Goal: Transaction & Acquisition: Purchase product/service

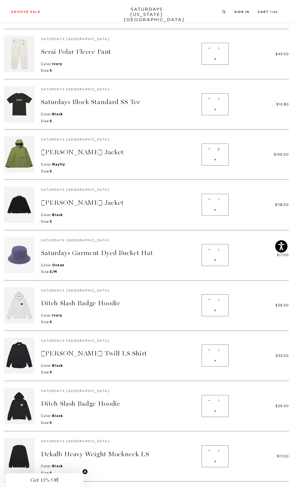
click at [24, 248] on img at bounding box center [19, 255] width 30 height 36
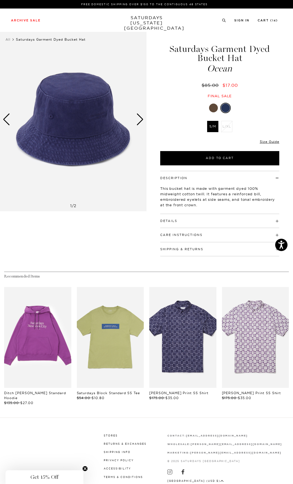
click at [138, 116] on div "Next slide" at bounding box center [139, 119] width 7 height 12
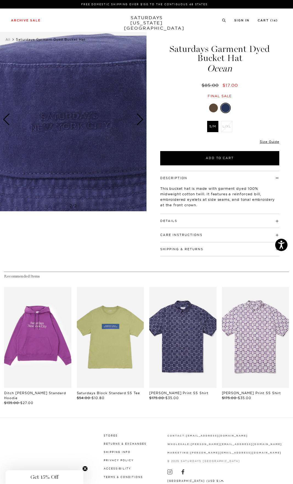
click at [137, 119] on div "Next slide" at bounding box center [139, 119] width 7 height 12
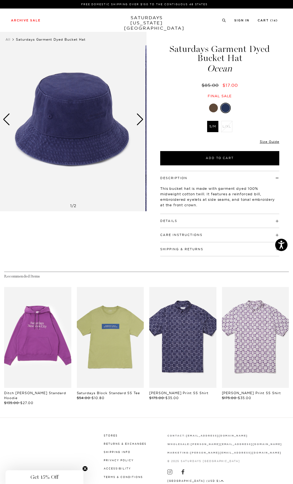
click at [136, 121] on div "1 / 2" at bounding box center [73, 119] width 147 height 183
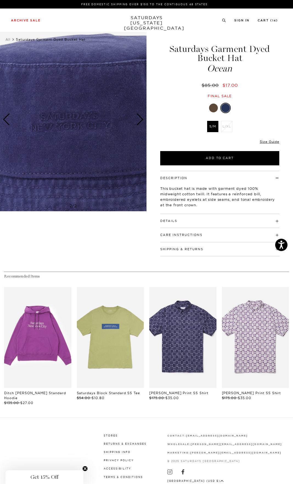
click at [215, 107] on div at bounding box center [213, 107] width 9 height 9
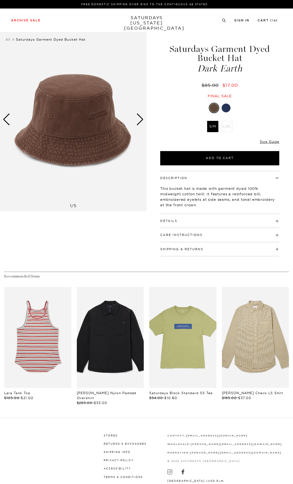
click at [143, 117] on div "Next slide" at bounding box center [139, 119] width 7 height 12
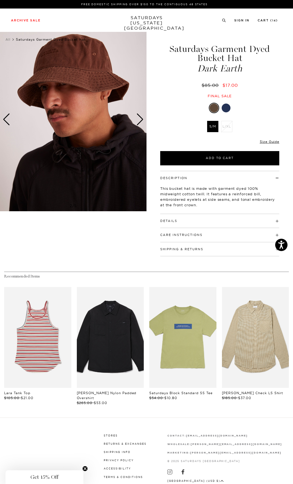
click at [143, 117] on div "Next slide" at bounding box center [139, 119] width 7 height 12
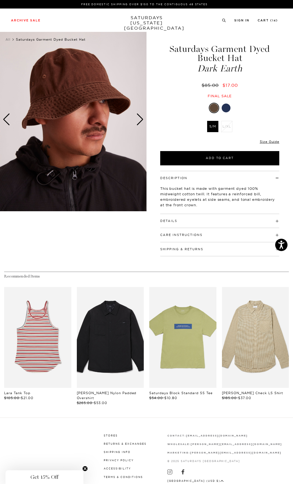
click at [143, 117] on div "Next slide" at bounding box center [139, 119] width 7 height 12
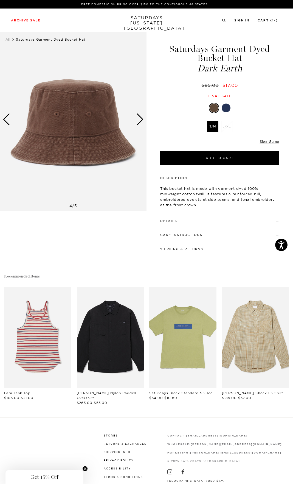
click at [143, 117] on div "Next slide" at bounding box center [139, 119] width 7 height 12
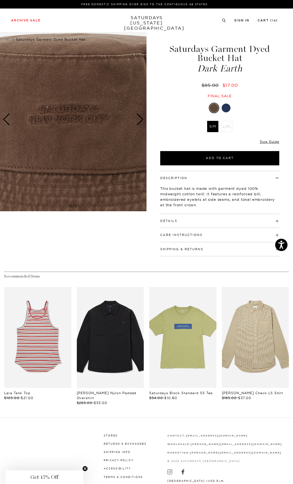
click at [143, 117] on div "Next slide" at bounding box center [139, 119] width 7 height 12
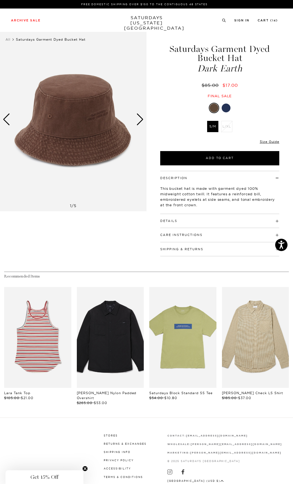
click at [227, 108] on div at bounding box center [226, 107] width 9 height 9
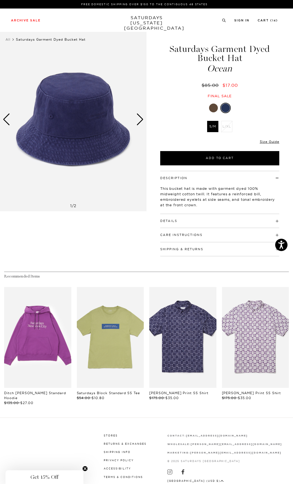
click at [215, 111] on div at bounding box center [213, 107] width 9 height 9
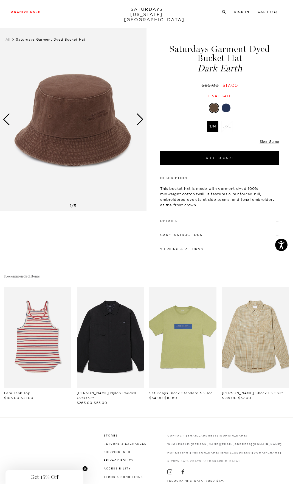
scroll to position [1, 0]
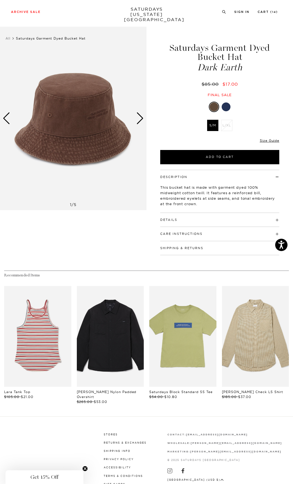
click at [228, 104] on div at bounding box center [226, 106] width 9 height 9
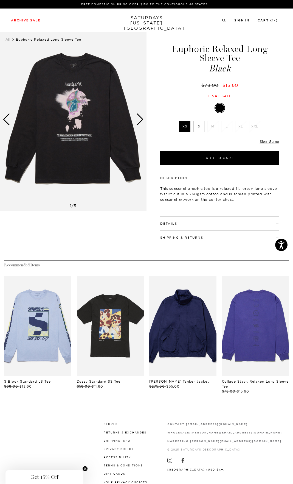
click at [142, 119] on div "Next slide" at bounding box center [139, 119] width 7 height 12
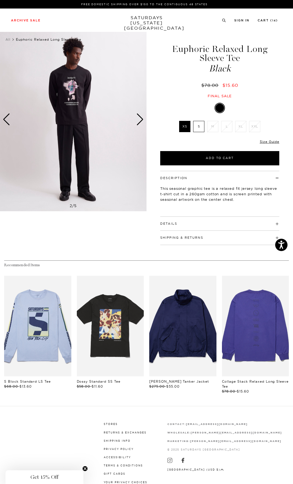
click at [142, 119] on div "Next slide" at bounding box center [139, 119] width 7 height 12
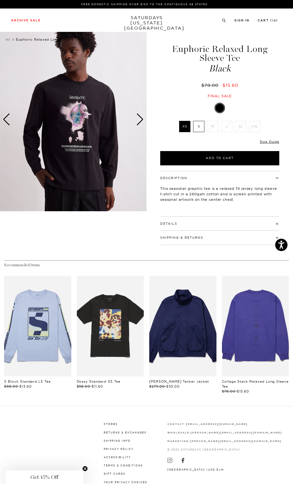
click at [142, 119] on div "Next slide" at bounding box center [139, 119] width 7 height 12
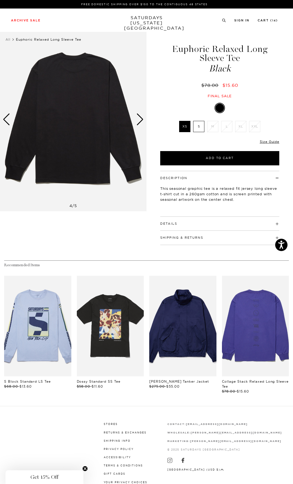
click at [141, 117] on div "Next slide" at bounding box center [139, 119] width 7 height 12
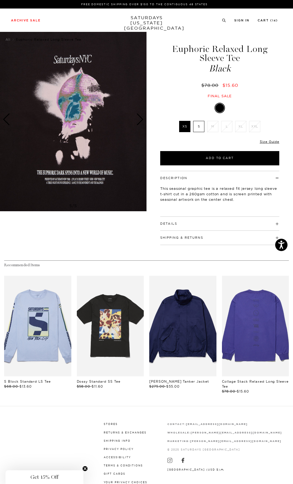
click at [42, 131] on img at bounding box center [73, 119] width 147 height 183
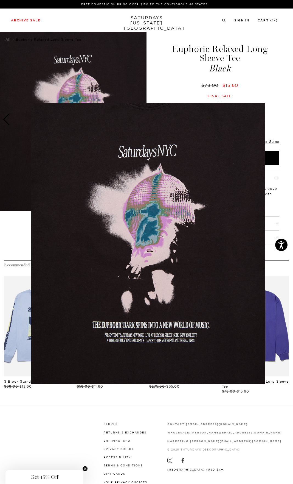
click at [102, 66] on figure at bounding box center [146, 242] width 293 height 484
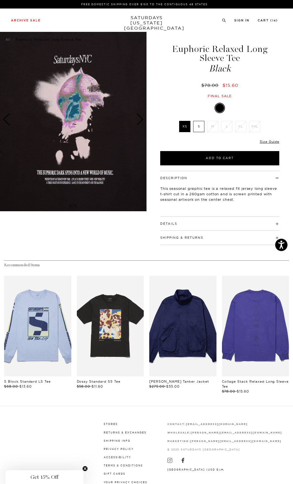
click at [197, 229] on div "Details Bound back neck seam with self-fabric neck tape 1x1 rib collar with dou…" at bounding box center [219, 224] width 119 height 14
click at [194, 221] on h4 "Details" at bounding box center [219, 221] width 119 height 9
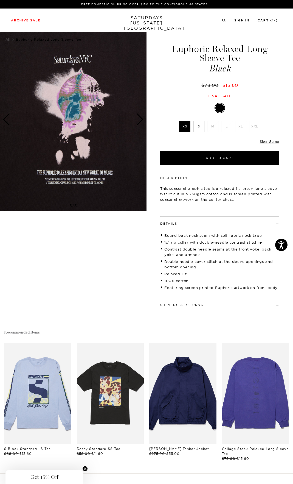
click at [194, 221] on h4 "Details" at bounding box center [219, 221] width 119 height 9
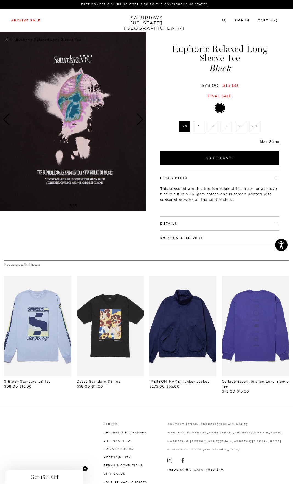
click at [265, 139] on div "Only 0 Left Size Guide" at bounding box center [219, 143] width 119 height 15
click at [265, 139] on link "Size Guide" at bounding box center [269, 141] width 19 height 4
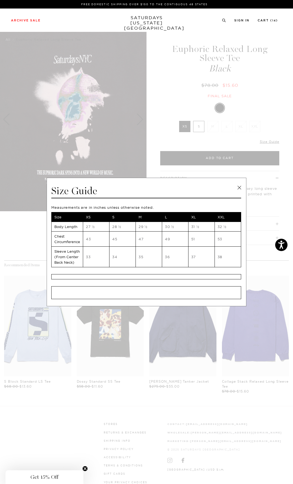
click at [240, 184] on link at bounding box center [239, 187] width 8 height 8
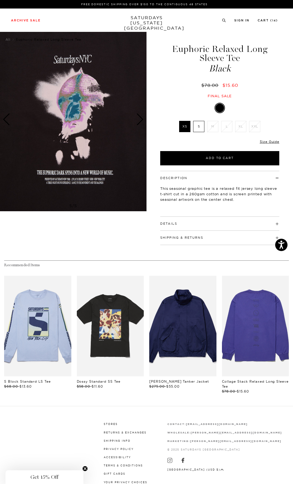
drag, startPoint x: 236, startPoint y: 97, endPoint x: 234, endPoint y: 101, distance: 4.7
click at [236, 97] on div "Final sale" at bounding box center [219, 96] width 121 height 5
click at [232, 105] on div at bounding box center [219, 108] width 119 height 10
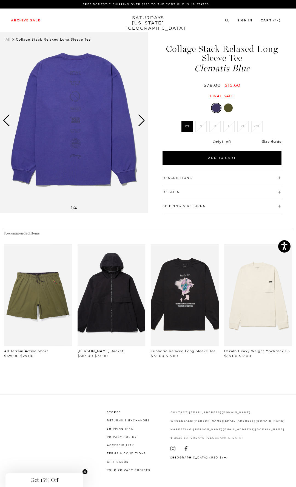
click at [144, 124] on div "Next slide" at bounding box center [141, 120] width 7 height 12
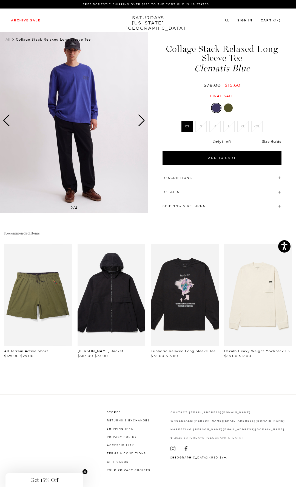
click at [144, 124] on div "Next slide" at bounding box center [141, 120] width 7 height 12
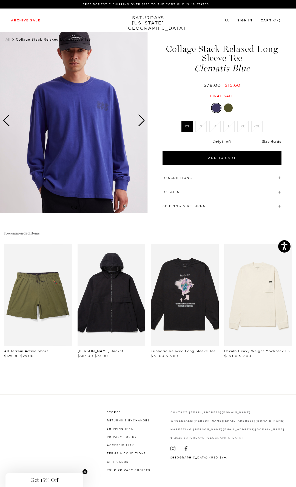
click at [143, 122] on div "Next slide" at bounding box center [141, 120] width 7 height 12
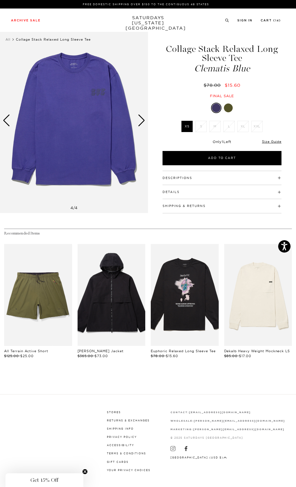
click at [143, 122] on div "Next slide" at bounding box center [141, 120] width 7 height 12
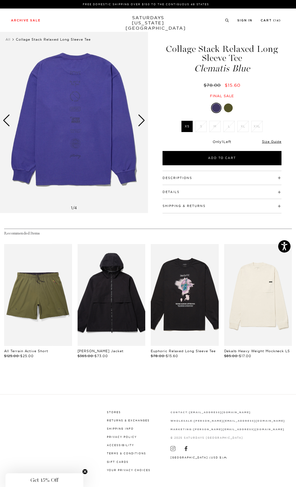
click at [231, 107] on div at bounding box center [228, 107] width 9 height 9
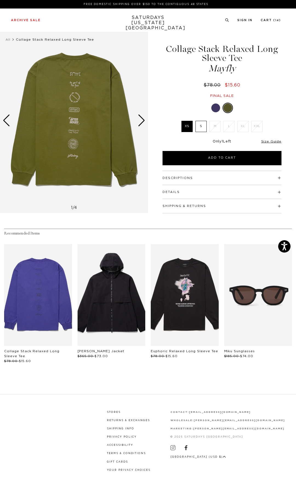
click at [142, 122] on div "Next slide" at bounding box center [141, 120] width 7 height 12
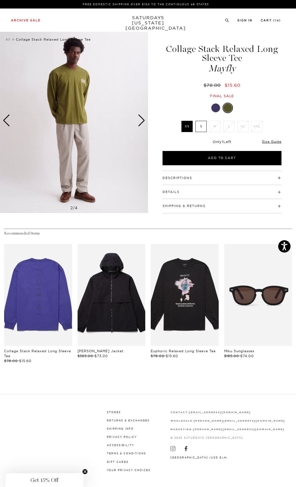
click at [142, 122] on div "Next slide" at bounding box center [141, 120] width 7 height 12
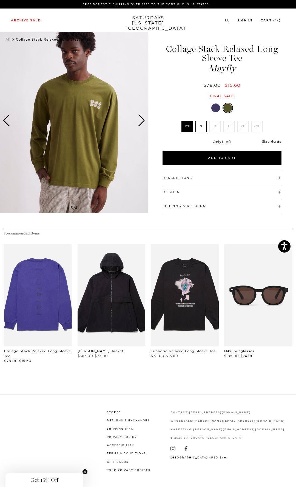
click at [217, 109] on div at bounding box center [216, 107] width 9 height 9
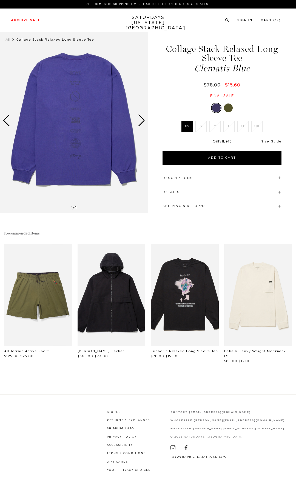
click at [205, 178] on h4 "Descriptions" at bounding box center [222, 175] width 119 height 9
